Goal: Task Accomplishment & Management: Manage account settings

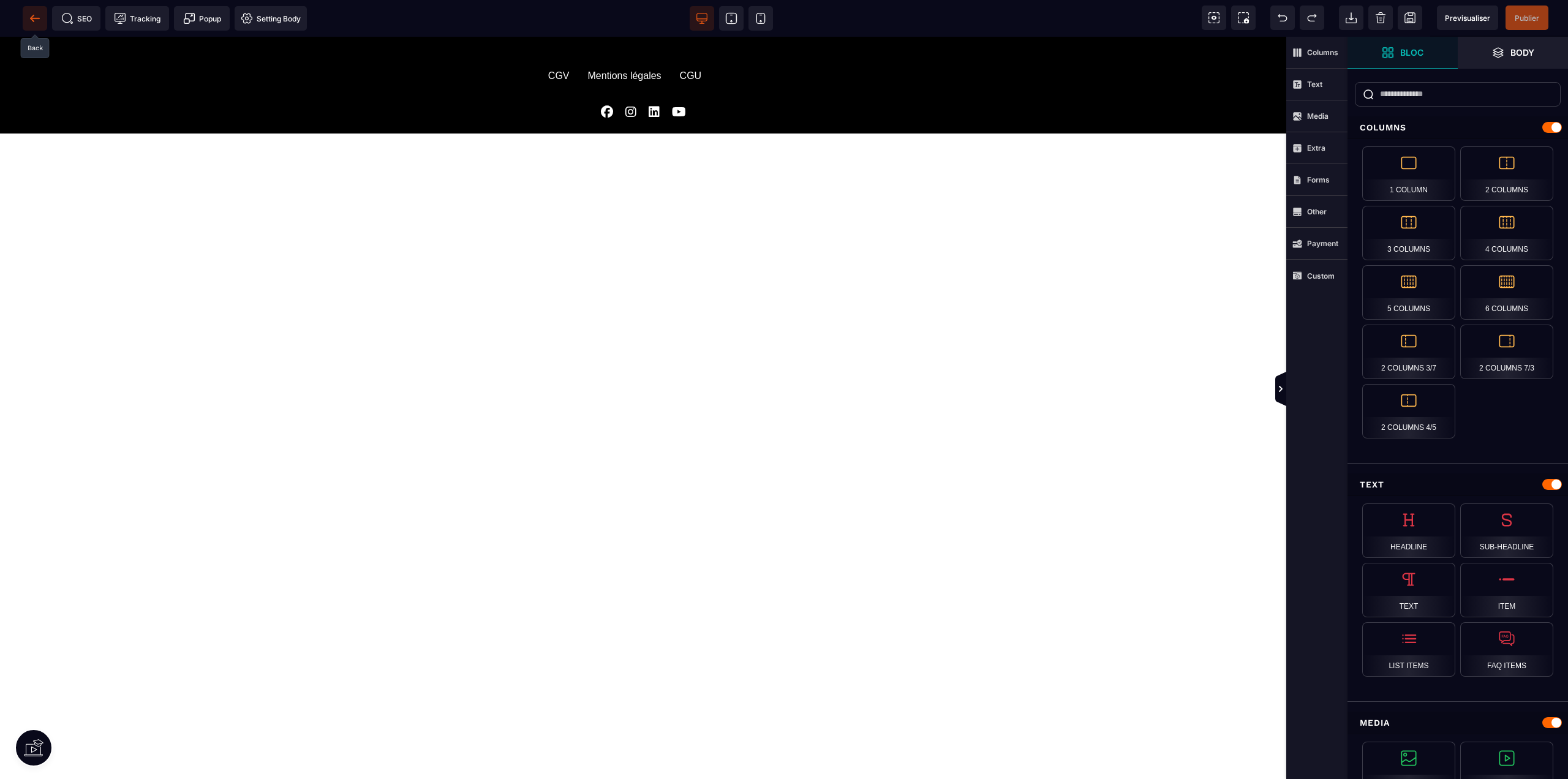
click at [37, 24] on icon at bounding box center [35, 18] width 12 height 12
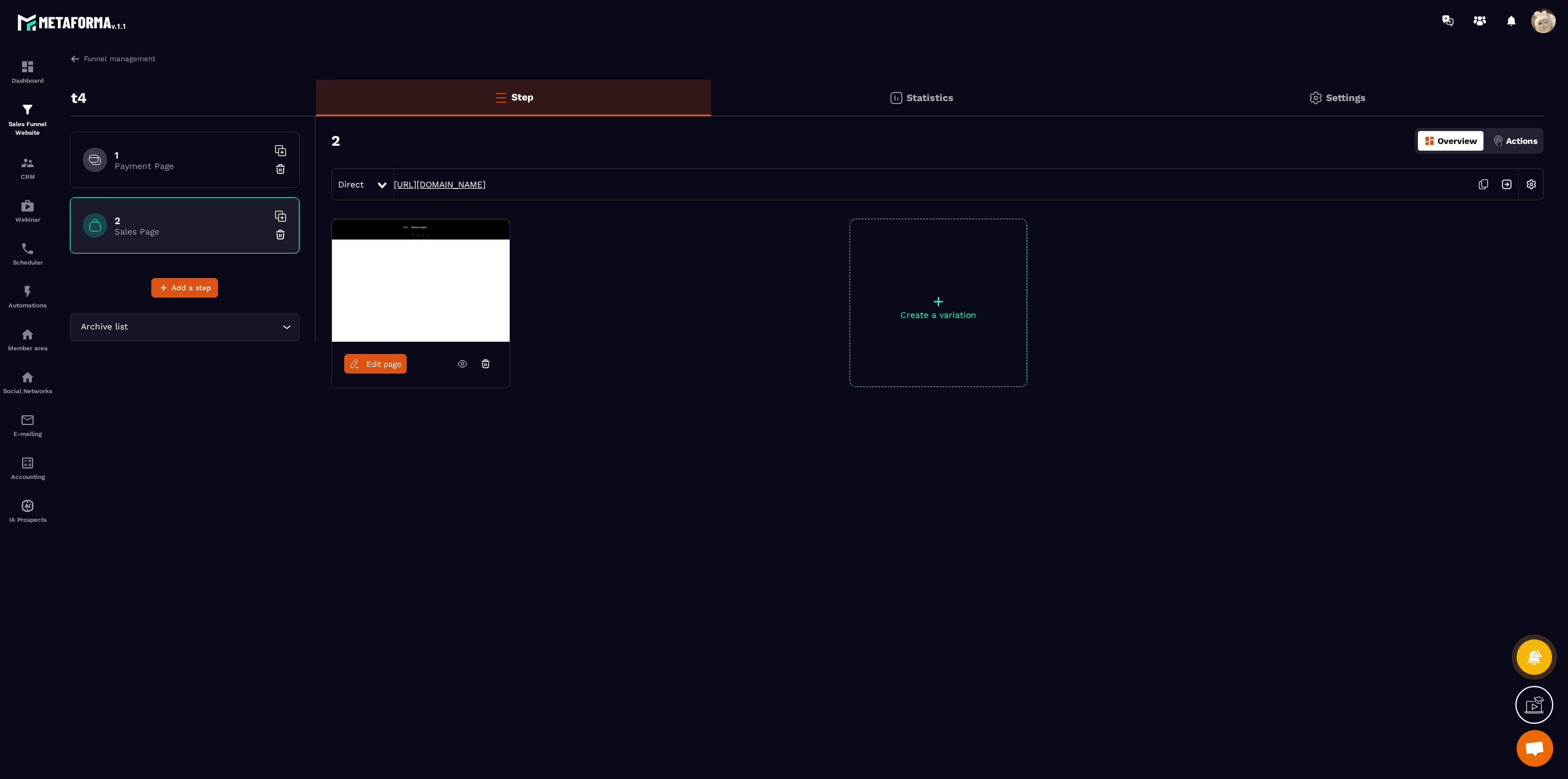
click at [486, 183] on link "[URL][DOMAIN_NAME]" at bounding box center [440, 184] width 92 height 10
click at [1536, 26] on span at bounding box center [1543, 21] width 24 height 24
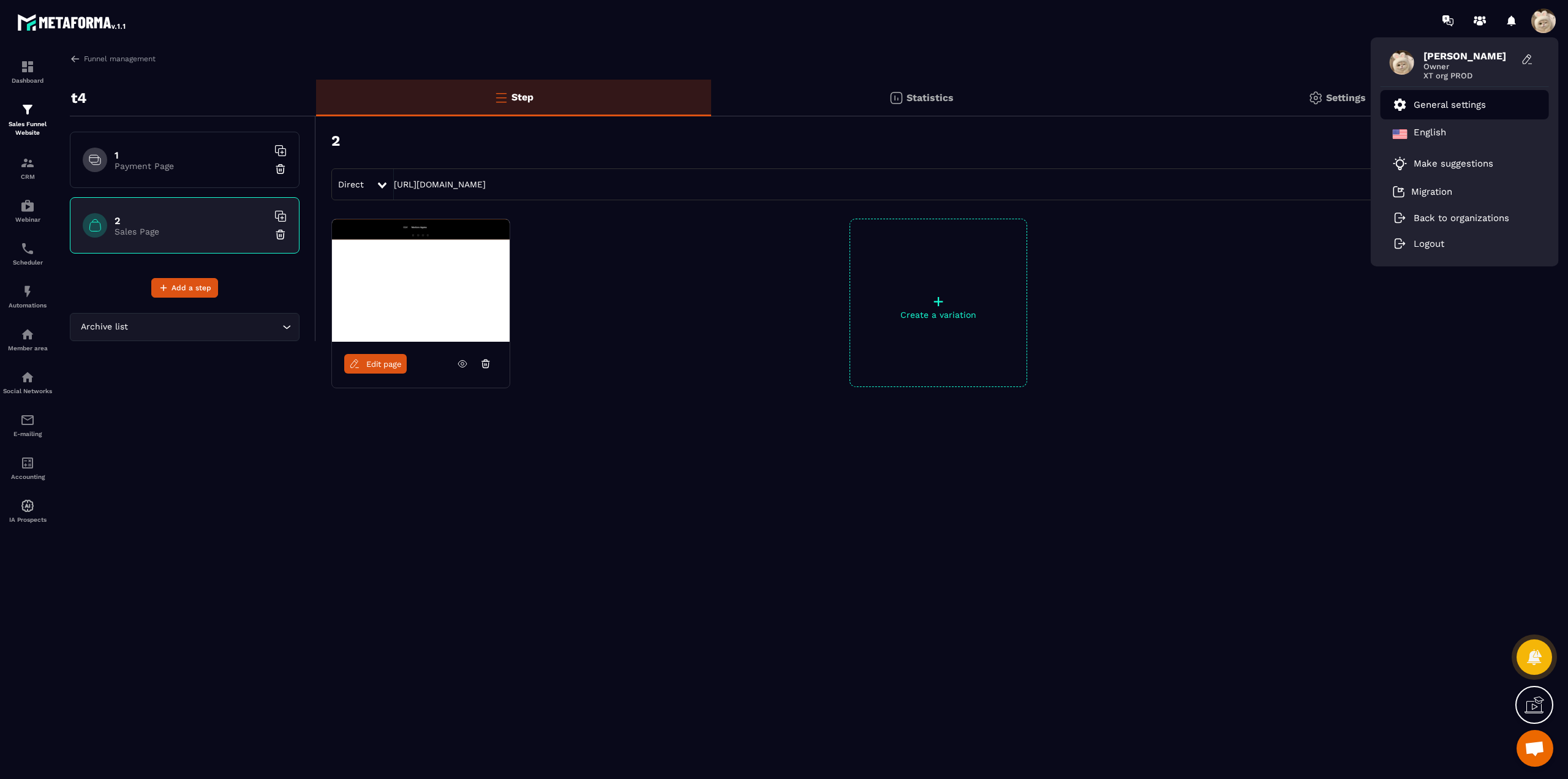
click at [1464, 96] on li "General settings" at bounding box center [1465, 105] width 168 height 30
click at [1469, 96] on li "General settings" at bounding box center [1465, 105] width 168 height 30
click at [1435, 104] on p "General settings" at bounding box center [1449, 104] width 72 height 11
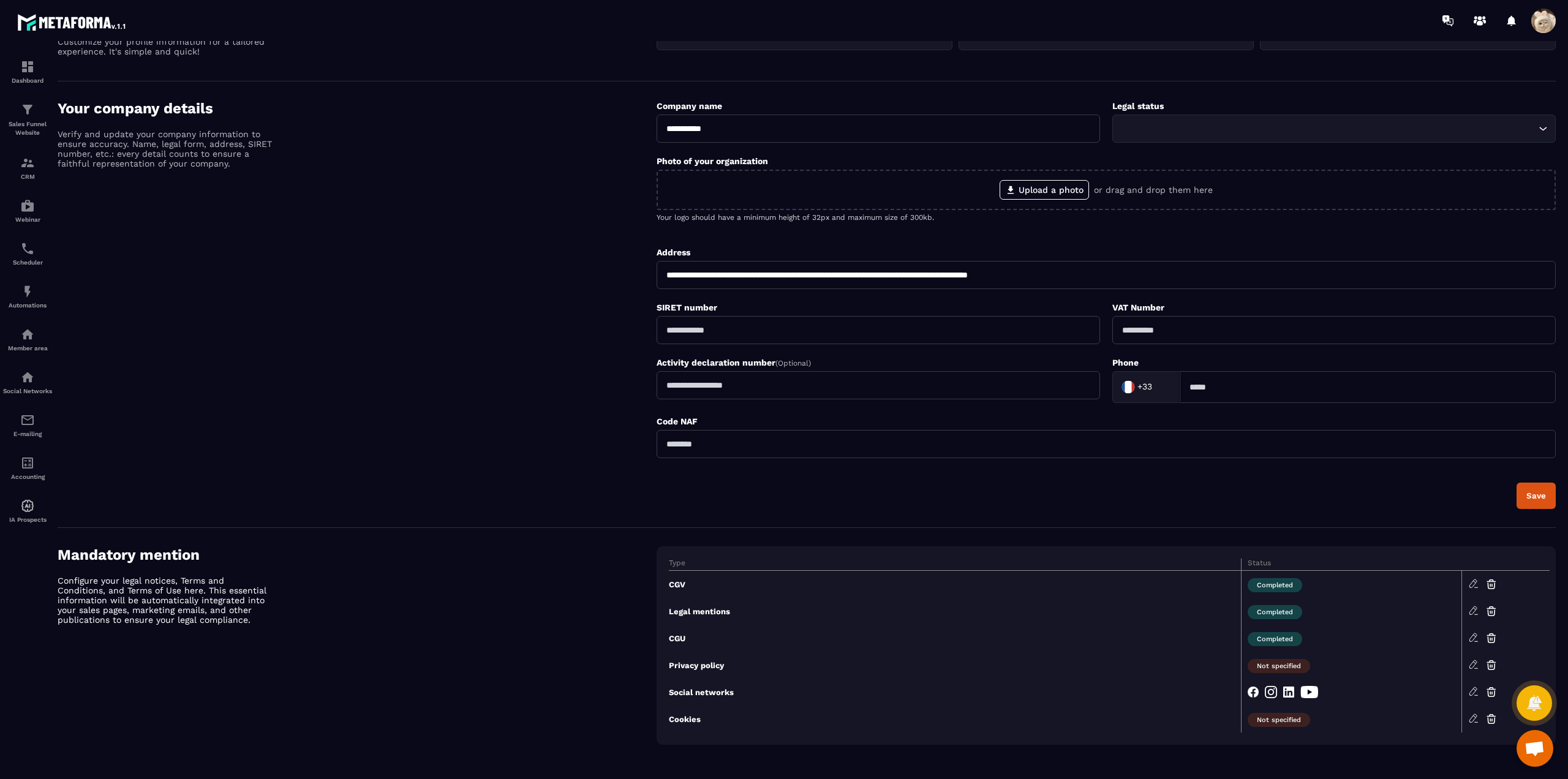
scroll to position [107, 0]
click at [1488, 689] on icon at bounding box center [1491, 692] width 7 height 5
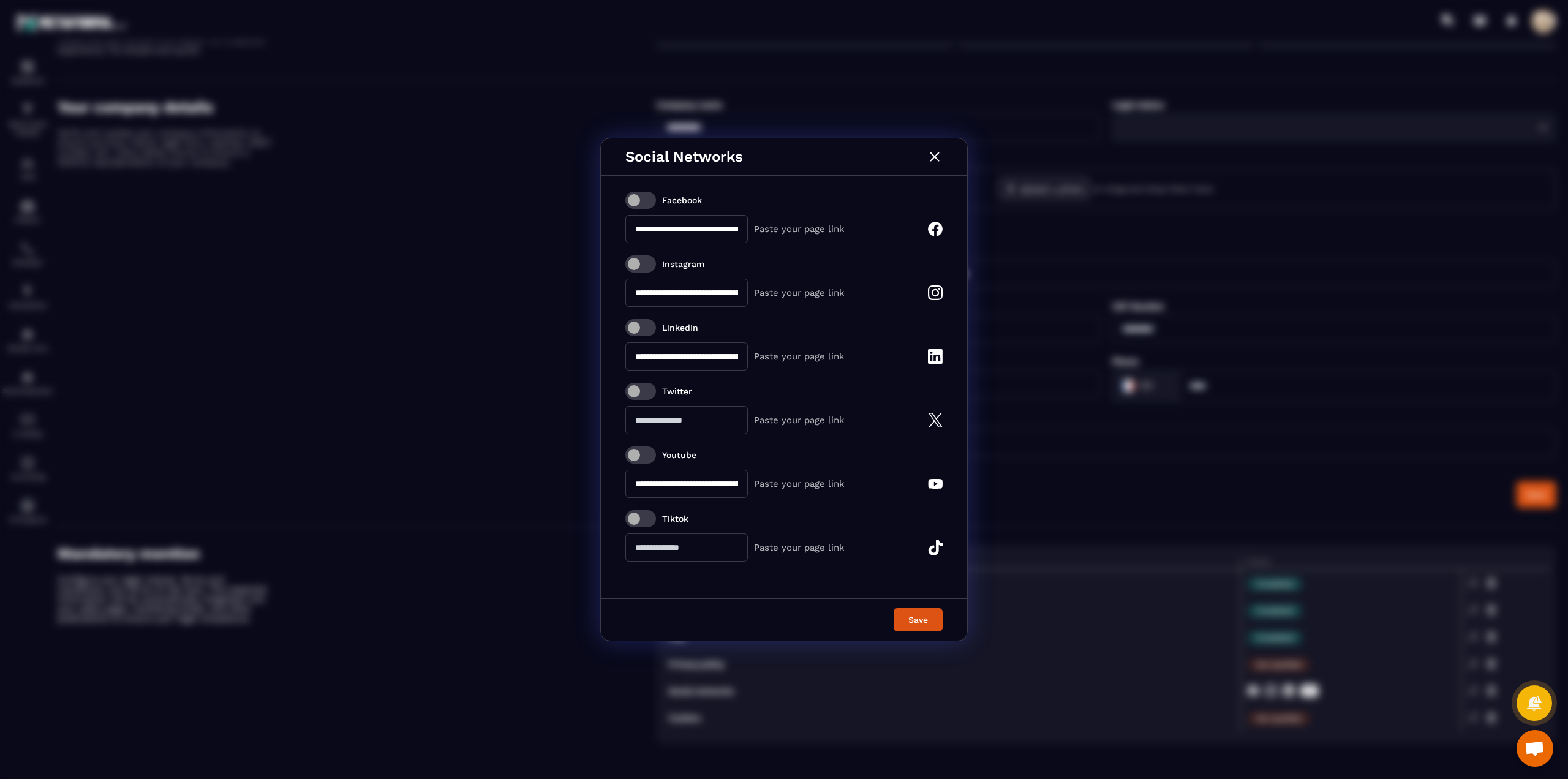
click at [638, 450] on span "Modal window" at bounding box center [640, 454] width 30 height 17
click at [640, 329] on span "Modal window" at bounding box center [640, 327] width 30 height 17
click at [632, 261] on span "Modal window" at bounding box center [640, 263] width 30 height 17
click at [640, 203] on span "Modal window" at bounding box center [640, 200] width 30 height 17
click at [915, 621] on div "Save" at bounding box center [917, 619] width 33 height 12
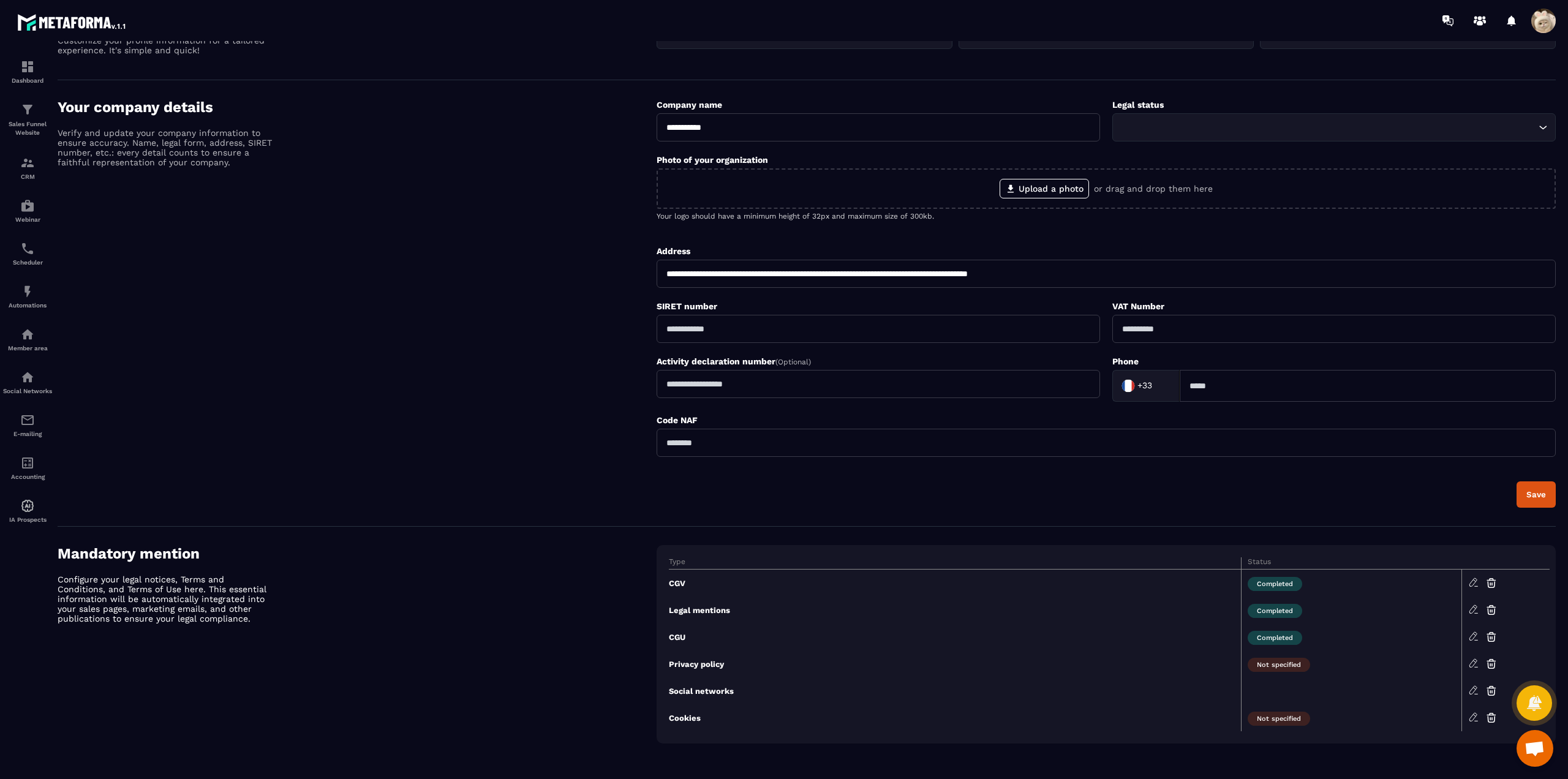
click at [1544, 22] on span at bounding box center [1543, 21] width 24 height 24
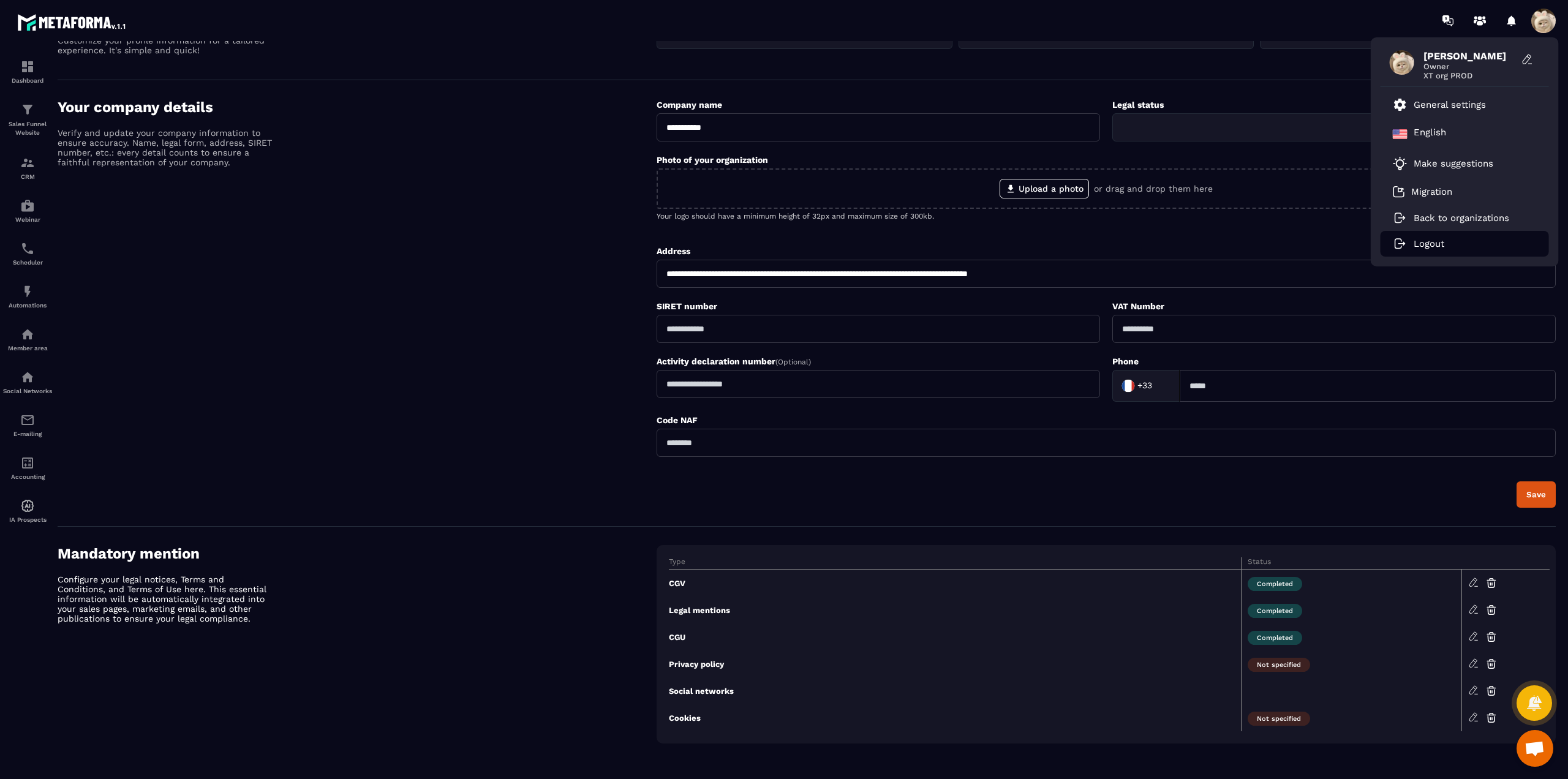
click at [1416, 242] on p "Logout" at bounding box center [1429, 244] width 30 height 11
